Goal: Task Accomplishment & Management: Manage account settings

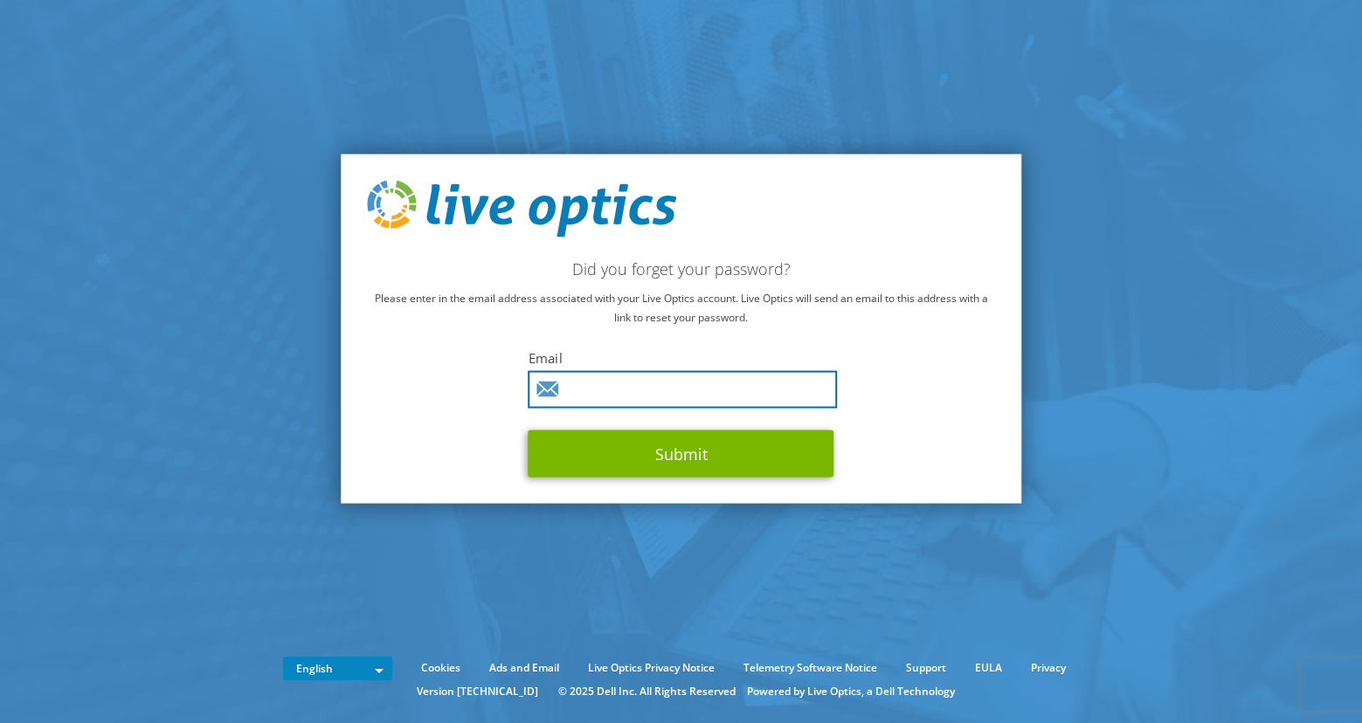
type input "omorales@med.cornell.edu"
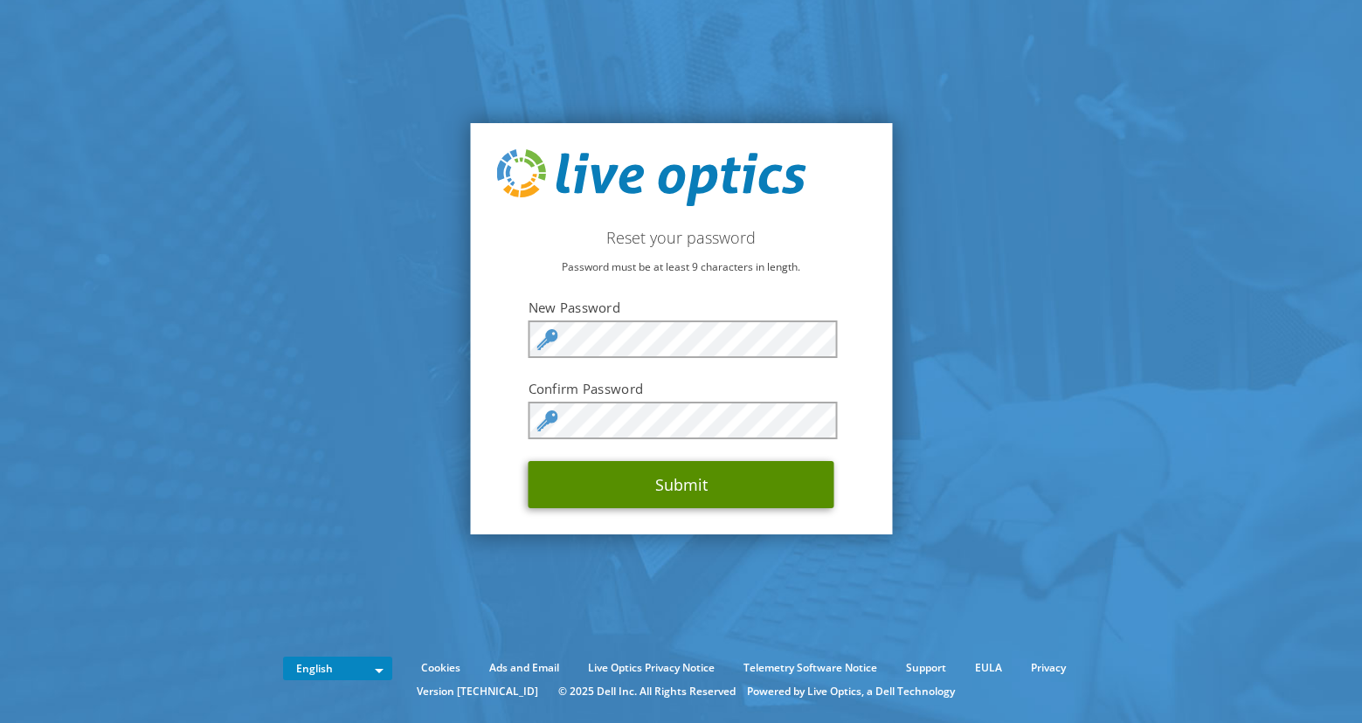
click at [737, 479] on button "Submit" at bounding box center [682, 484] width 306 height 47
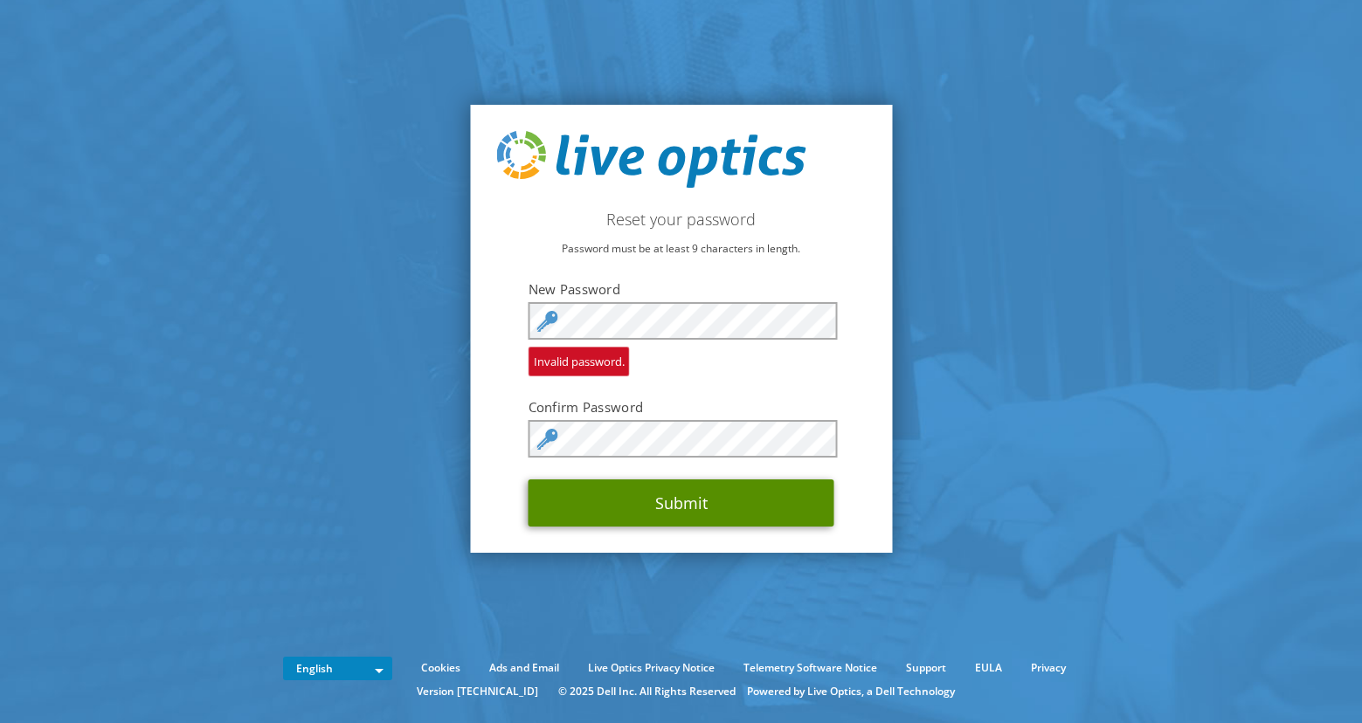
click at [769, 508] on button "Submit" at bounding box center [682, 503] width 306 height 47
